Goal: Task Accomplishment & Management: Manage account settings

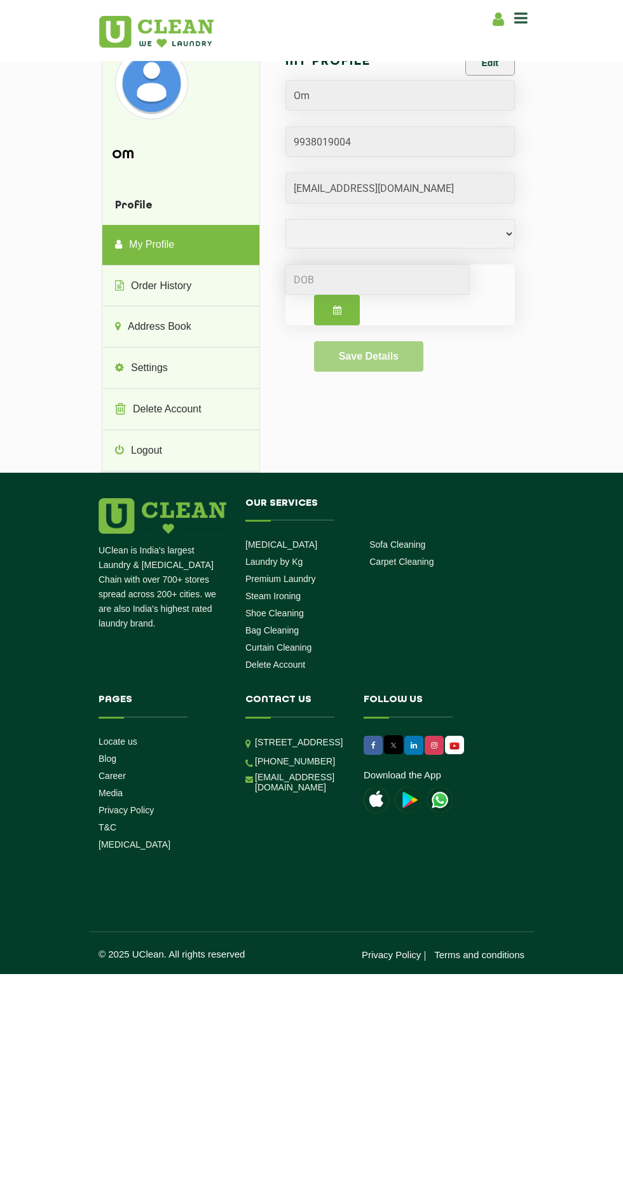
select select
click at [207, 325] on link "Address Book" at bounding box center [180, 327] width 157 height 41
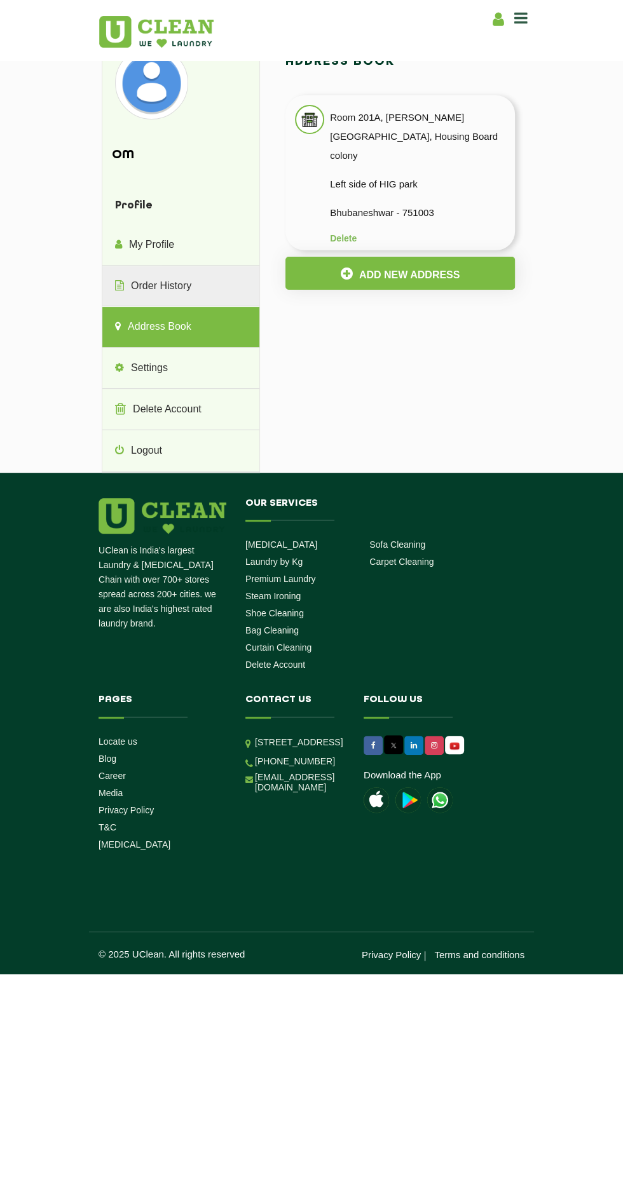
click at [206, 289] on link "Order History" at bounding box center [180, 286] width 157 height 41
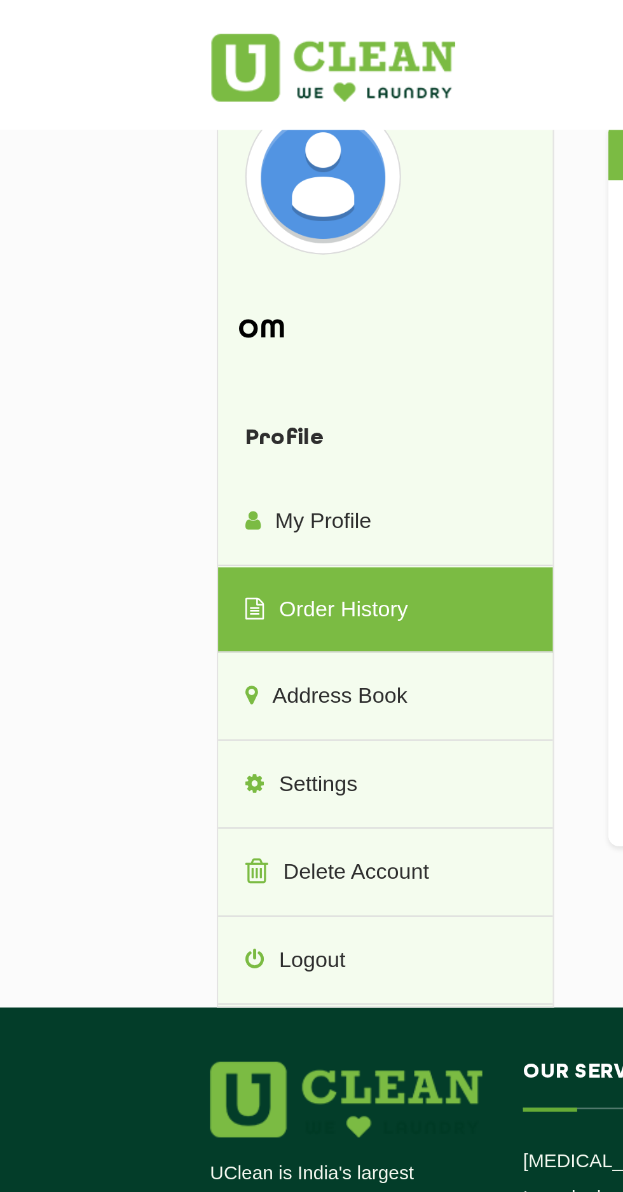
click at [170, 12] on link at bounding box center [156, 27] width 114 height 41
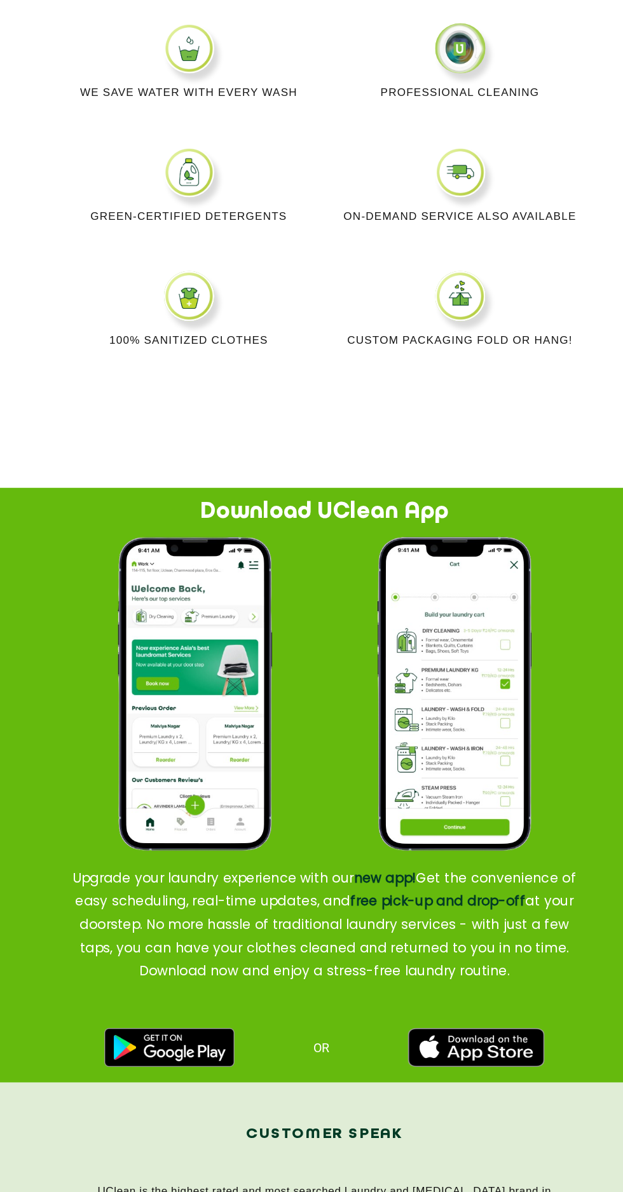
scroll to position [893, 0]
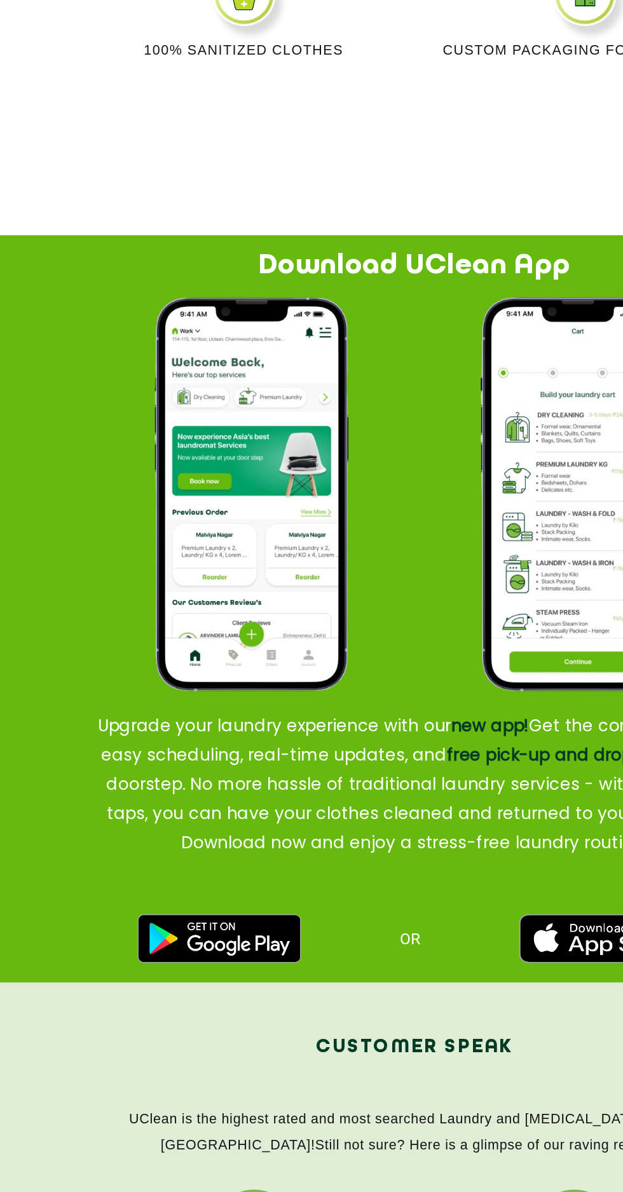
click at [192, 1025] on img at bounding box center [184, 1026] width 107 height 32
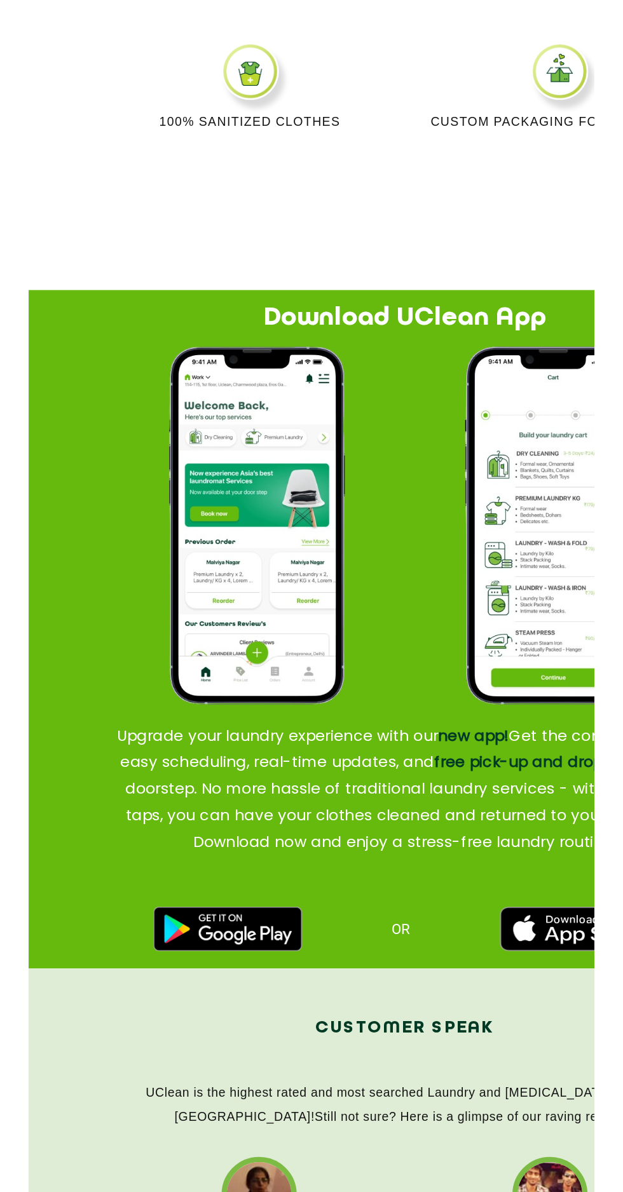
scroll to position [0, 0]
